Goal: Transaction & Acquisition: Purchase product/service

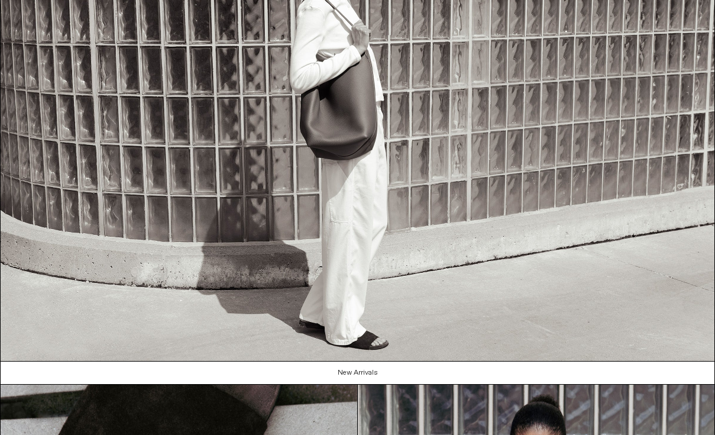
scroll to position [677, 0]
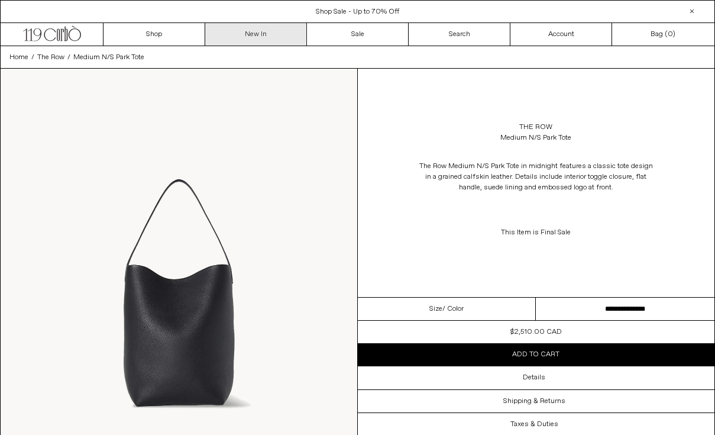
click at [260, 38] on link "New In" at bounding box center [256, 34] width 102 height 22
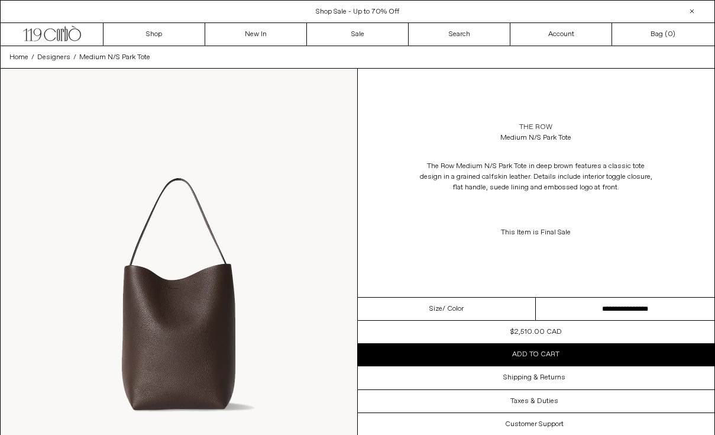
click at [542, 128] on link "The Row" at bounding box center [536, 127] width 33 height 11
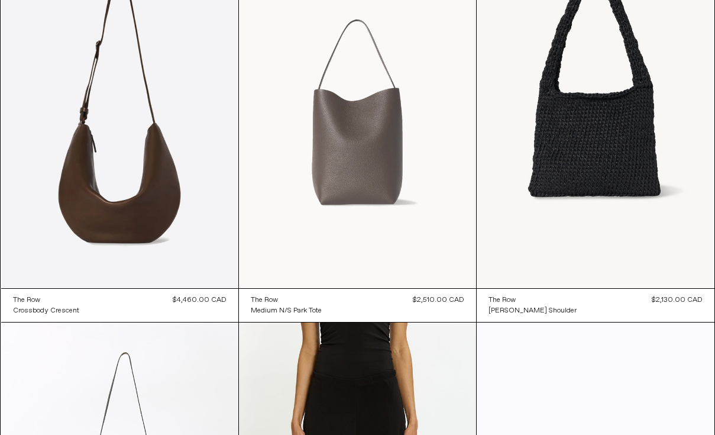
scroll to position [123, 0]
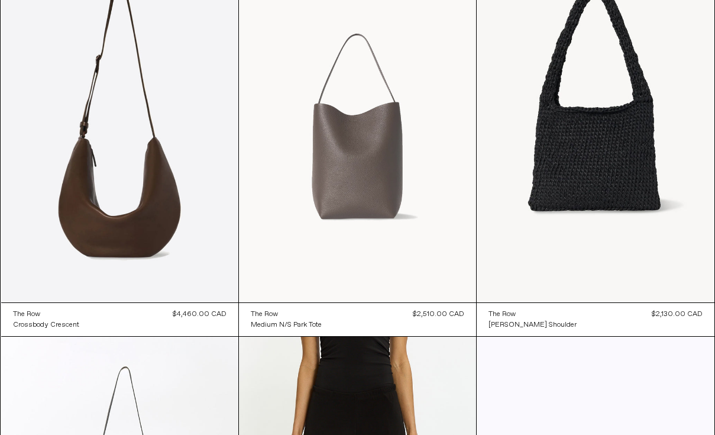
click at [407, 252] on at bounding box center [357, 124] width 237 height 356
